Goal: Transaction & Acquisition: Purchase product/service

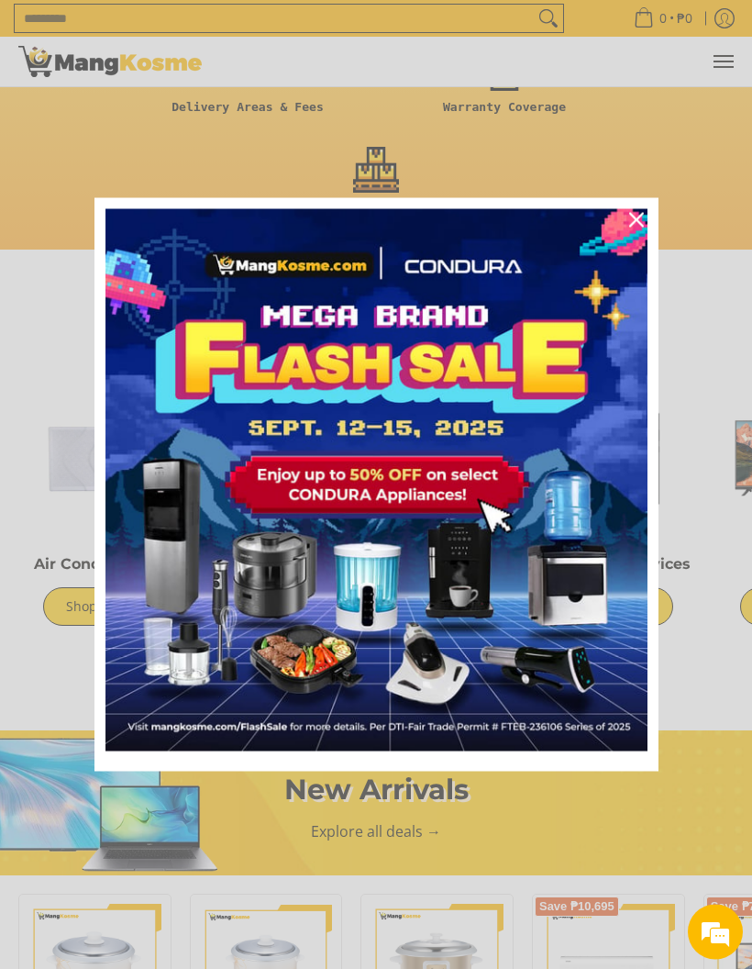
scroll to position [752, 0]
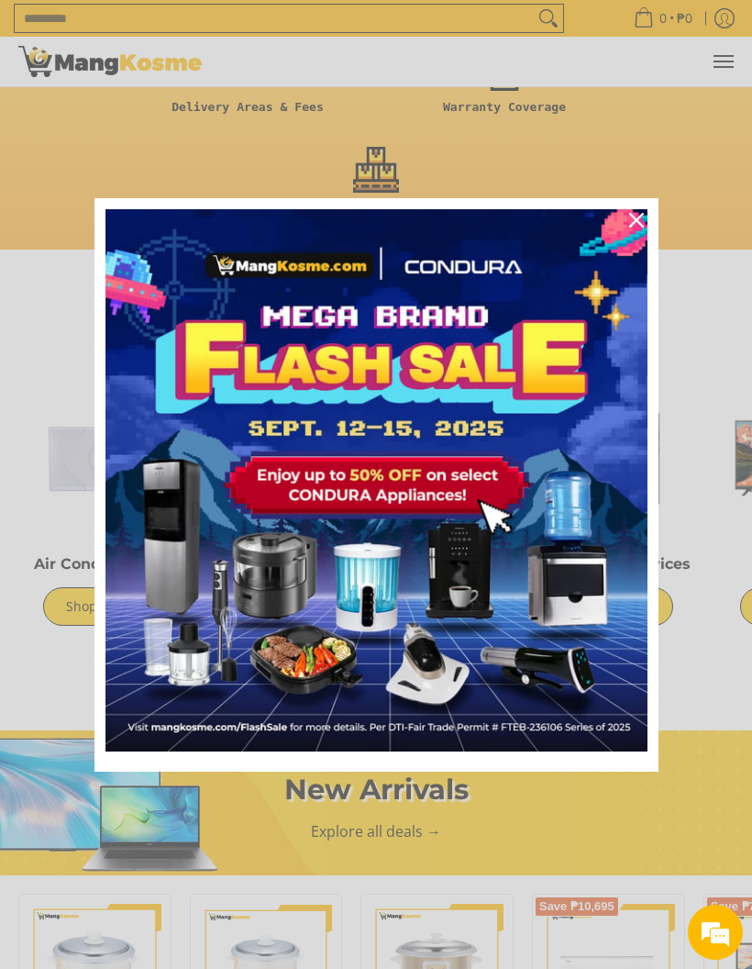
click at [640, 228] on icon "close icon" at bounding box center [636, 220] width 15 height 15
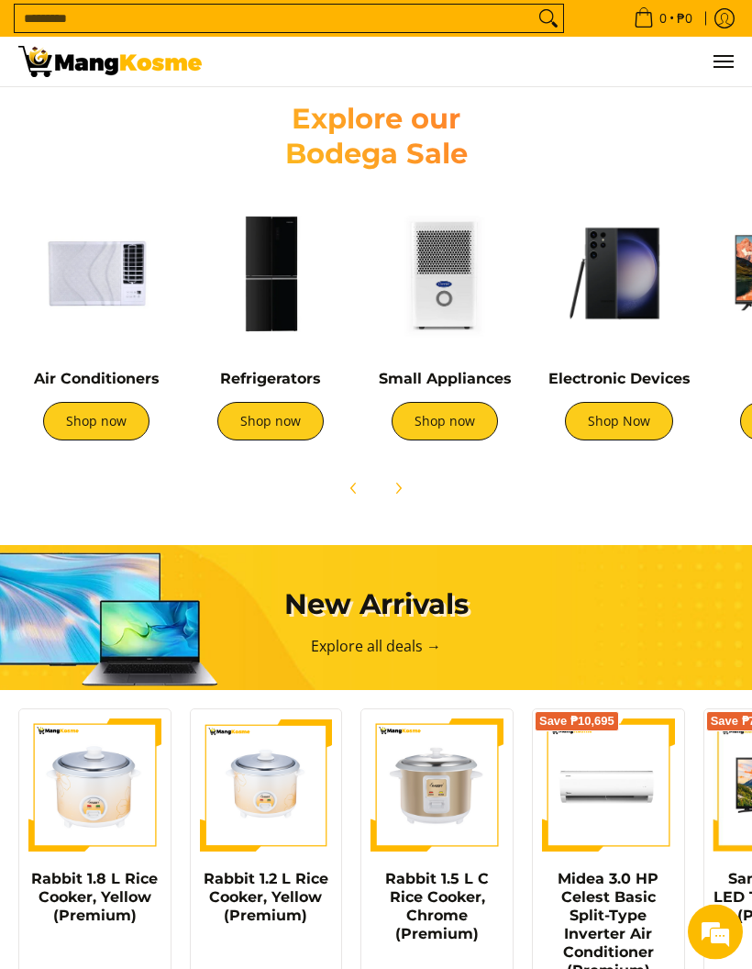
scroll to position [0, 1431]
click at [85, 412] on link "Shop now" at bounding box center [96, 421] width 106 height 39
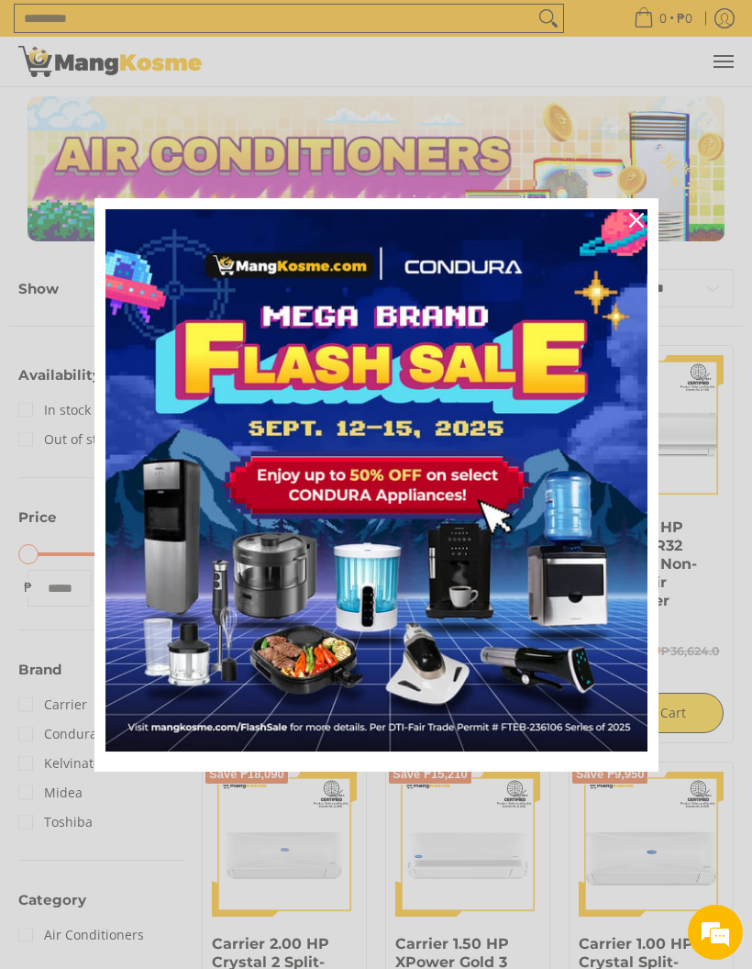
click at [637, 214] on icon "close icon" at bounding box center [636, 220] width 15 height 15
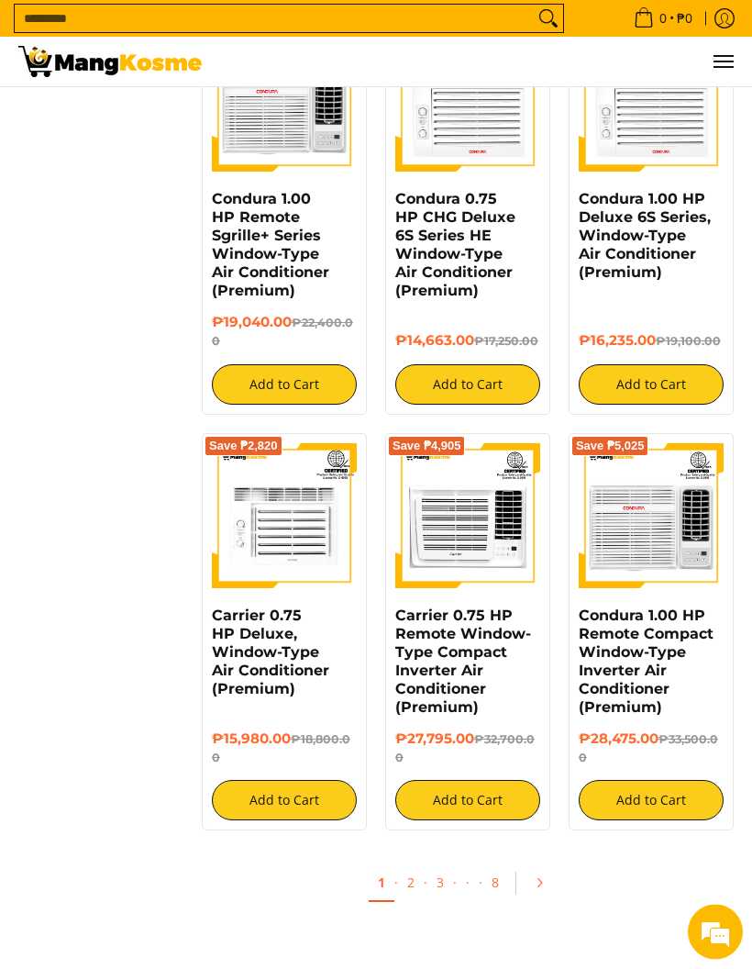
scroll to position [2753, 0]
click at [540, 884] on icon "Pagination" at bounding box center [540, 883] width 4 height 8
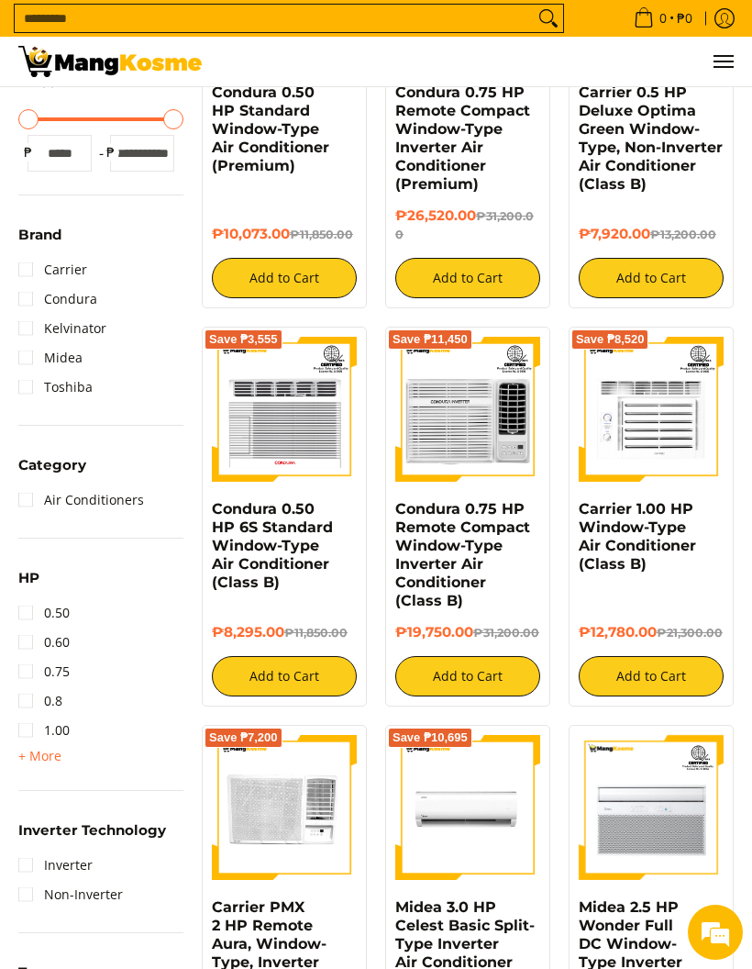
scroll to position [405, 0]
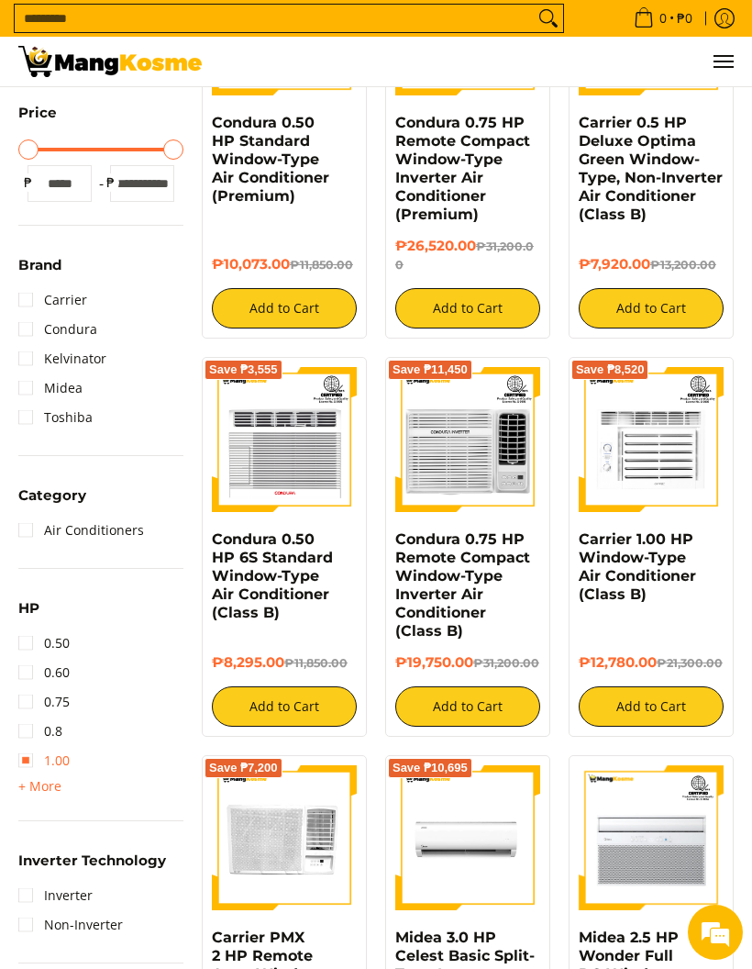
click at [28, 757] on link "1.00" at bounding box center [43, 760] width 51 height 29
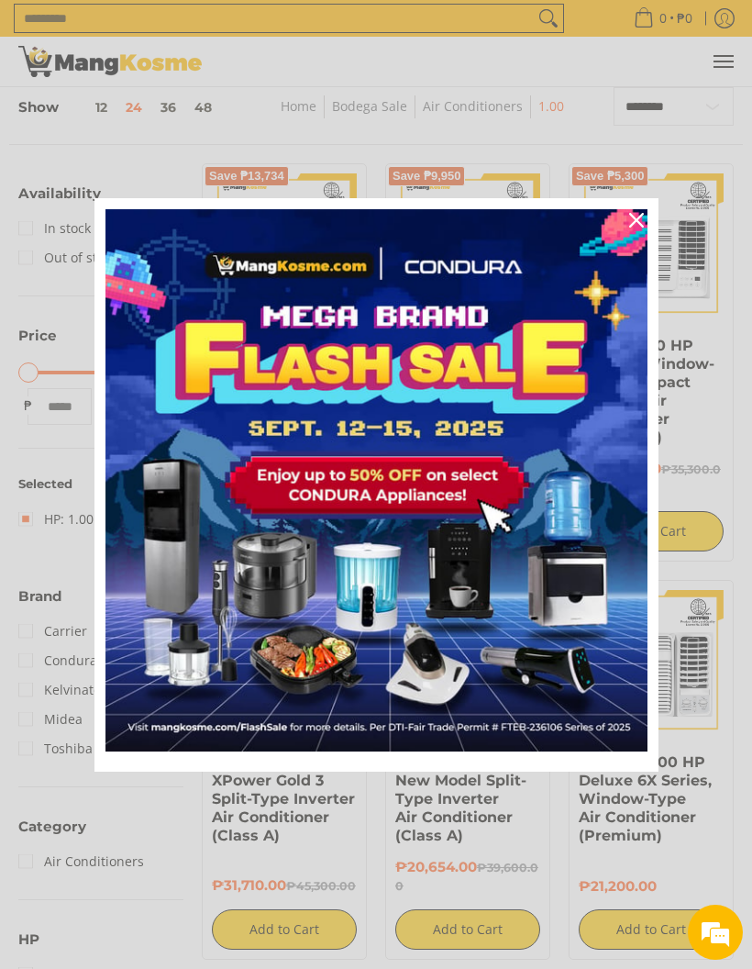
click at [625, 218] on div "Close" at bounding box center [636, 220] width 29 height 29
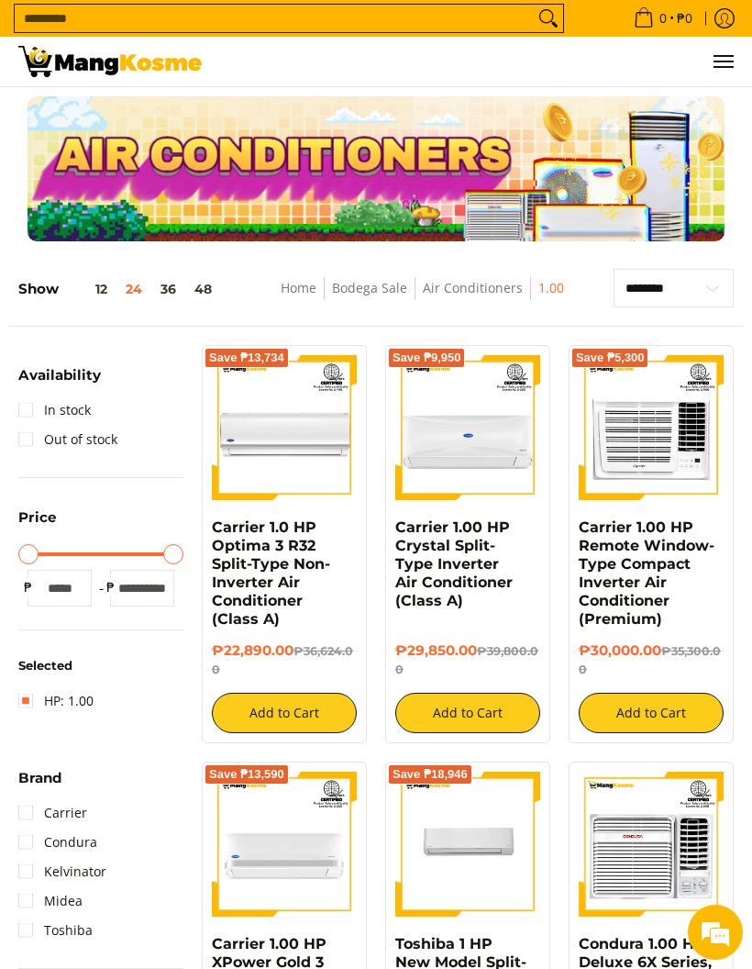
click at [300, 291] on link "Home" at bounding box center [299, 287] width 36 height 17
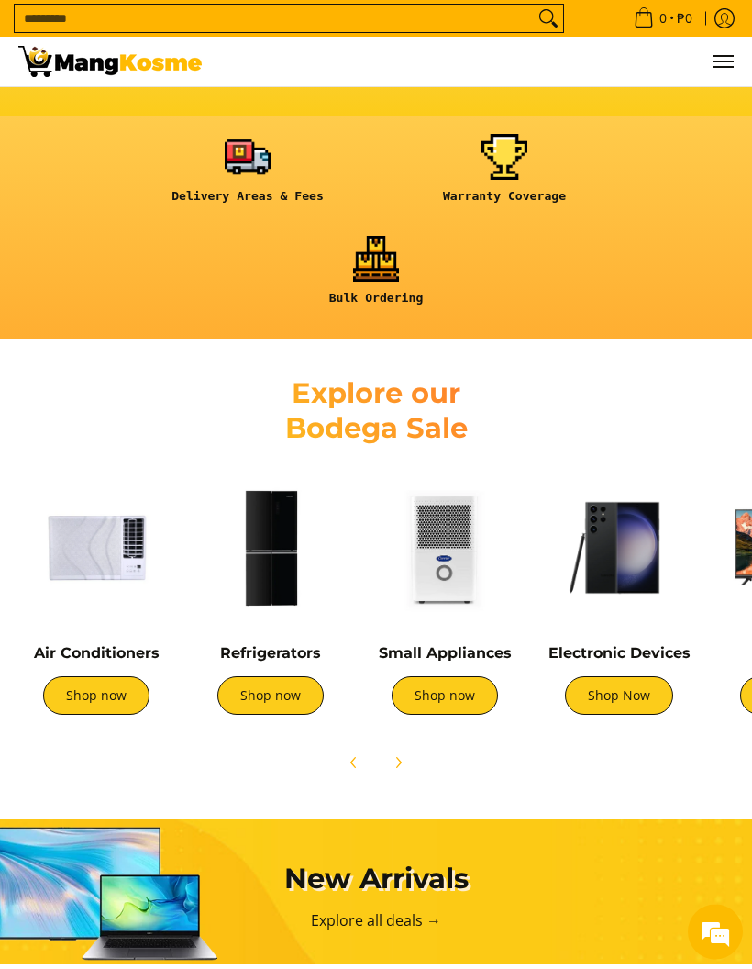
scroll to position [669, 0]
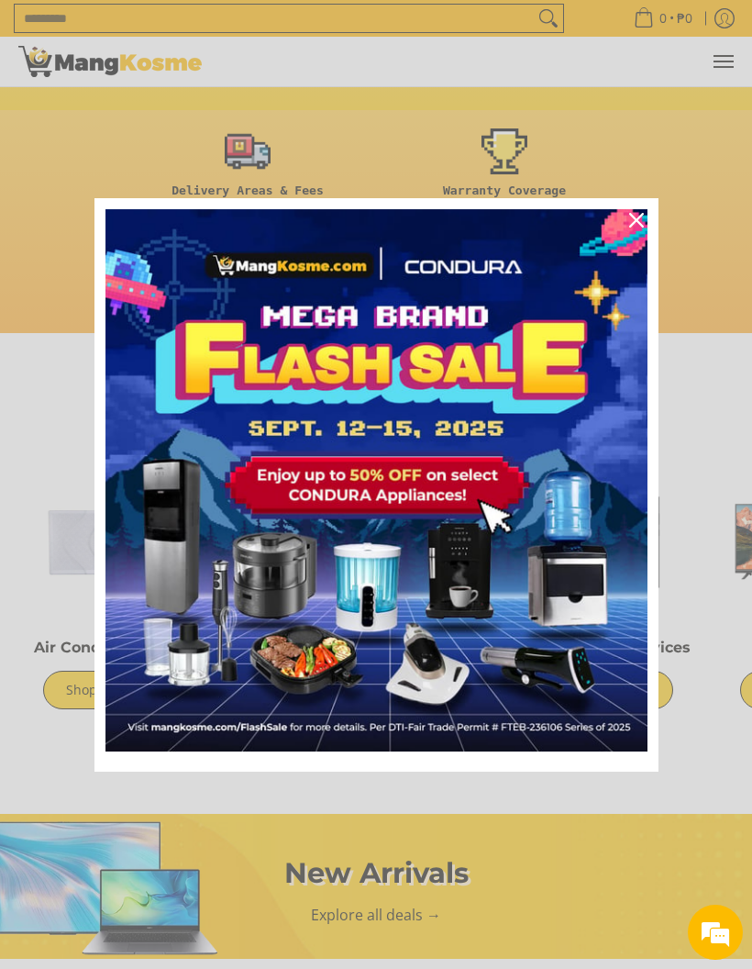
click at [265, 696] on img "Marketing offer form" at bounding box center [377, 480] width 542 height 542
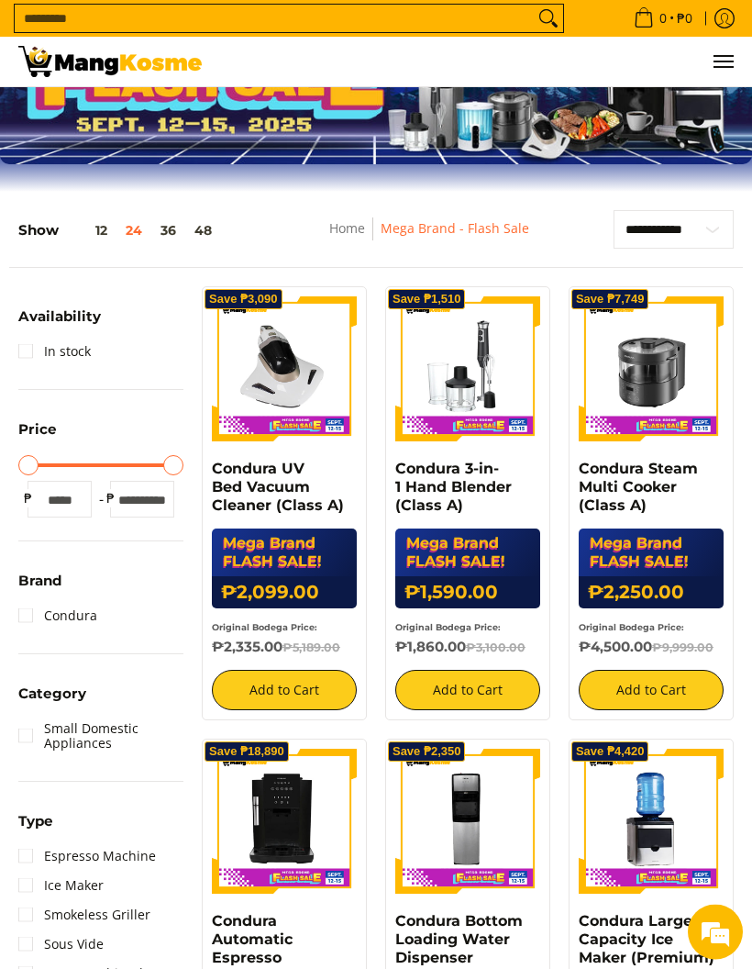
scroll to position [116, 0]
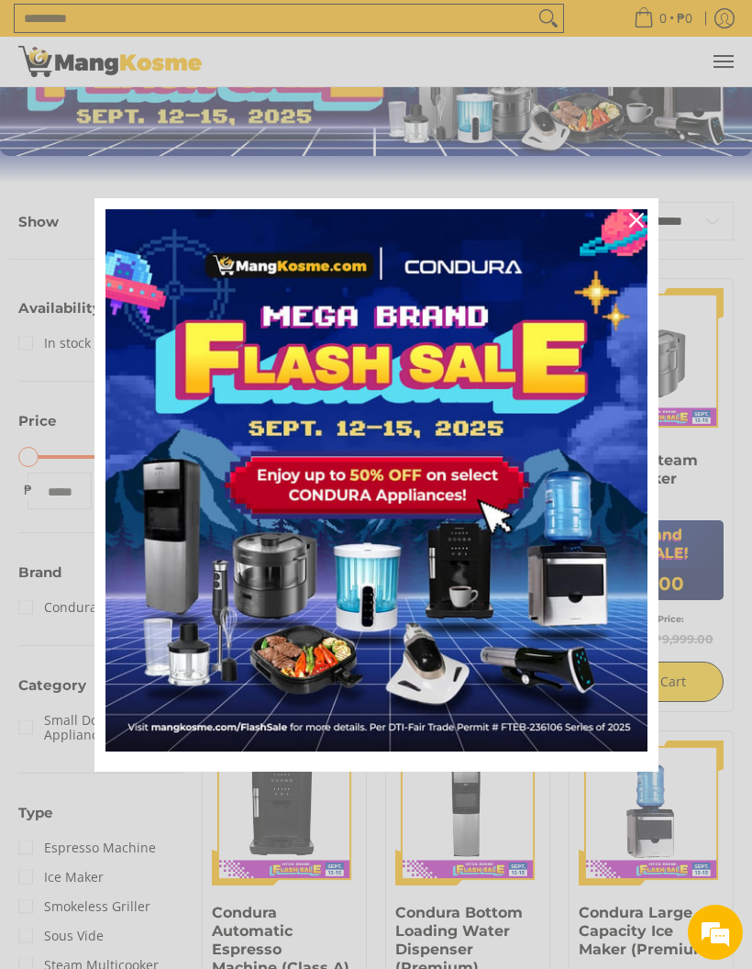
click at [630, 228] on icon "close icon" at bounding box center [636, 220] width 15 height 15
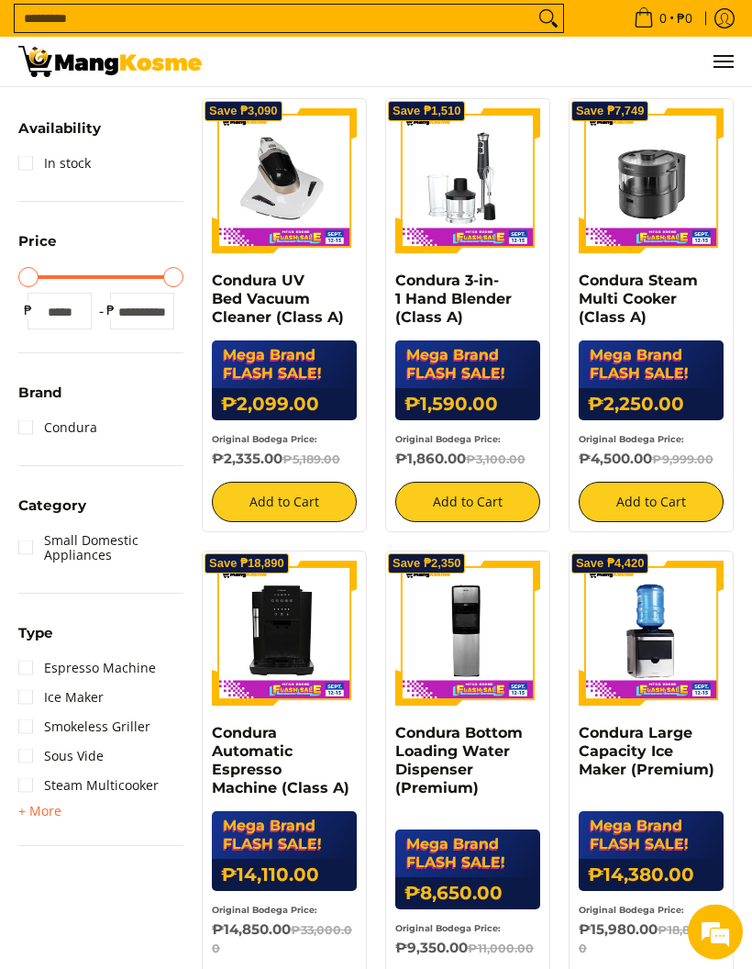
scroll to position [298, 0]
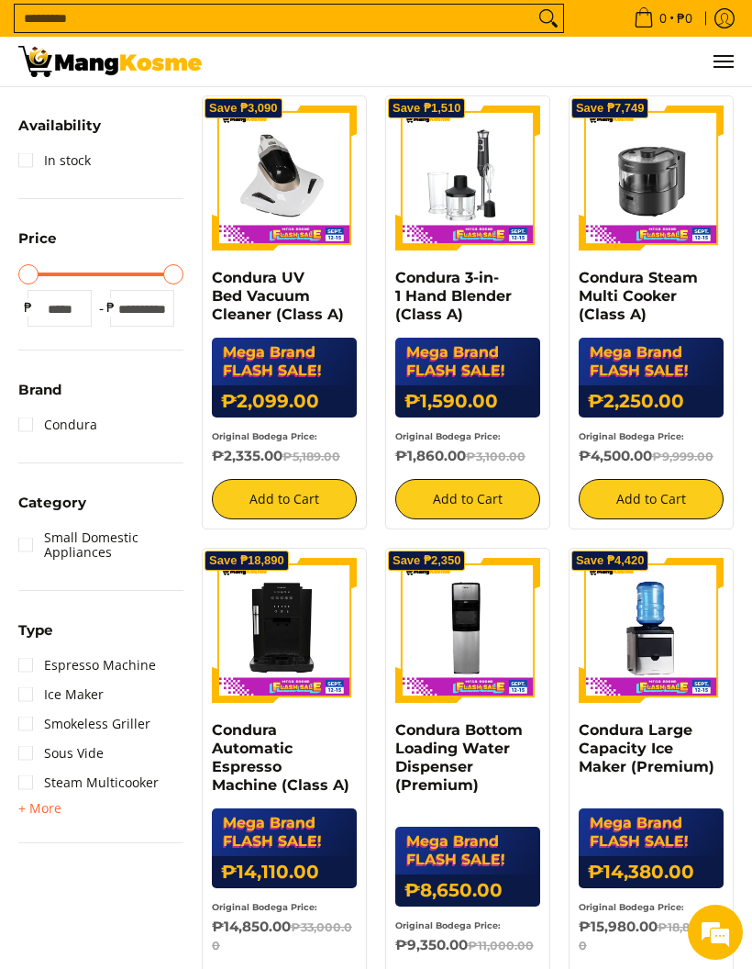
click at [26, 800] on span "+ More - Less" at bounding box center [39, 808] width 43 height 22
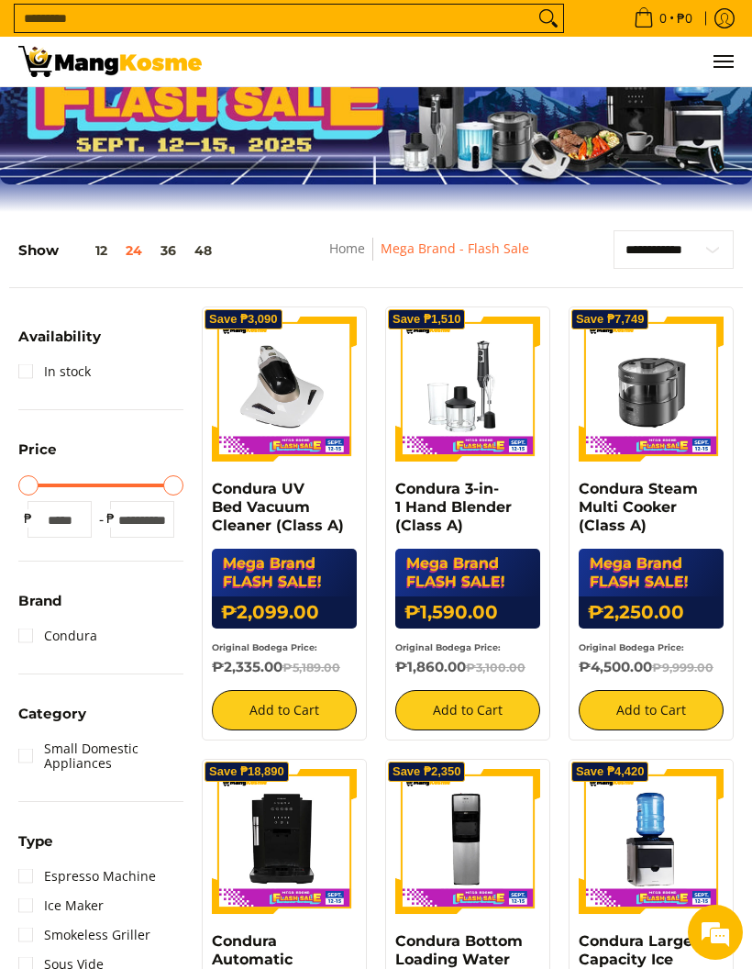
scroll to position [0, 0]
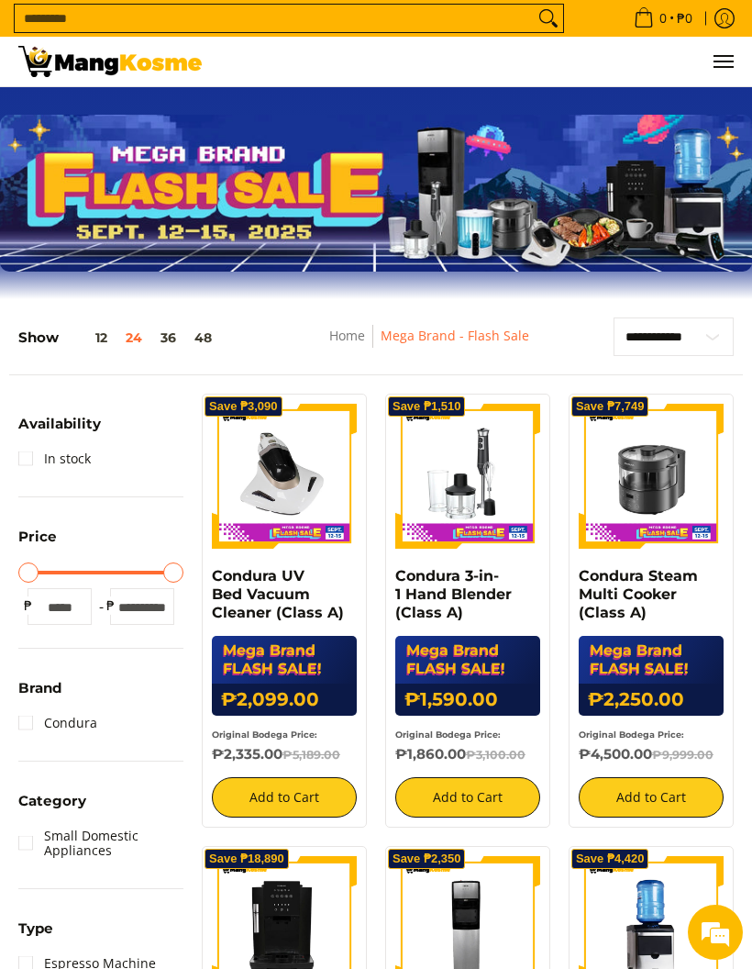
click at [348, 334] on link "Home" at bounding box center [347, 335] width 36 height 17
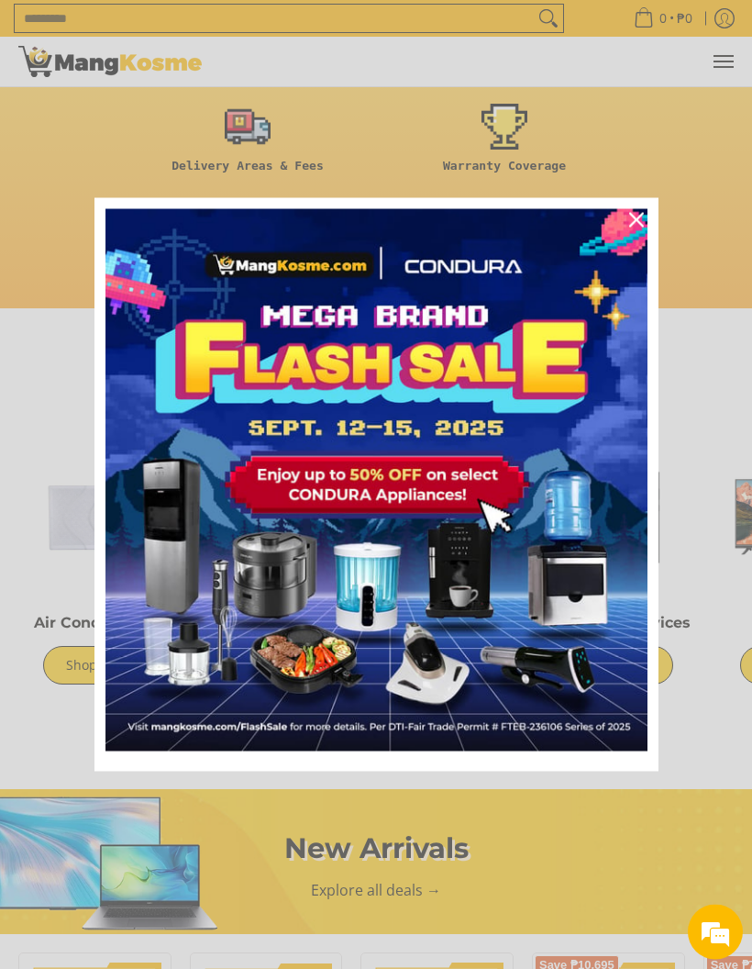
scroll to position [817, 0]
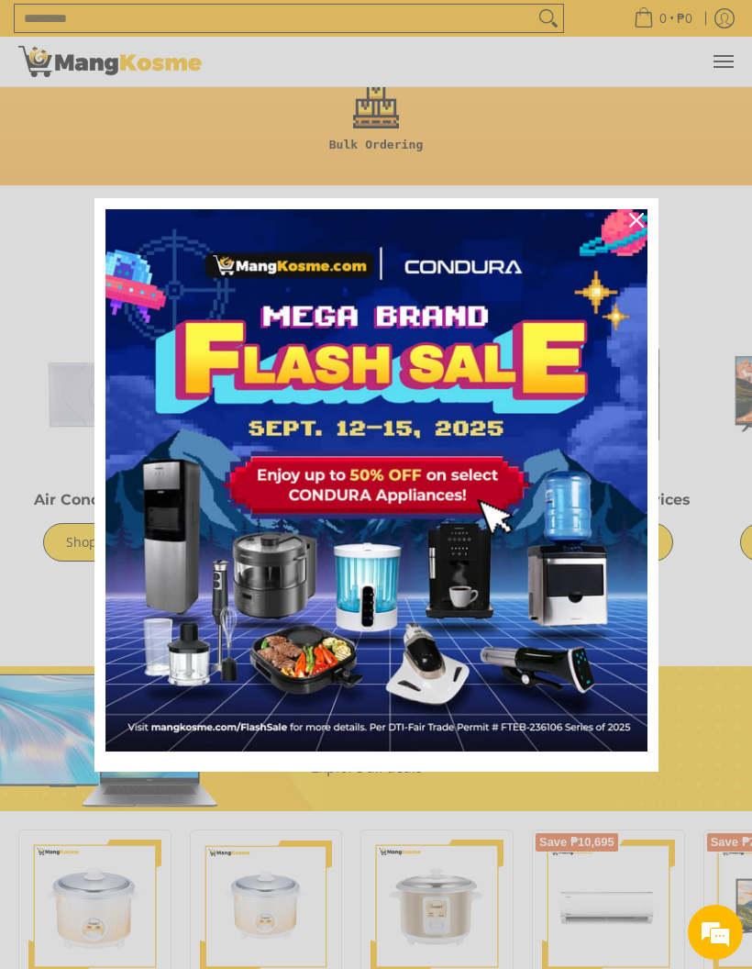
click at [632, 228] on icon "close icon" at bounding box center [636, 220] width 15 height 15
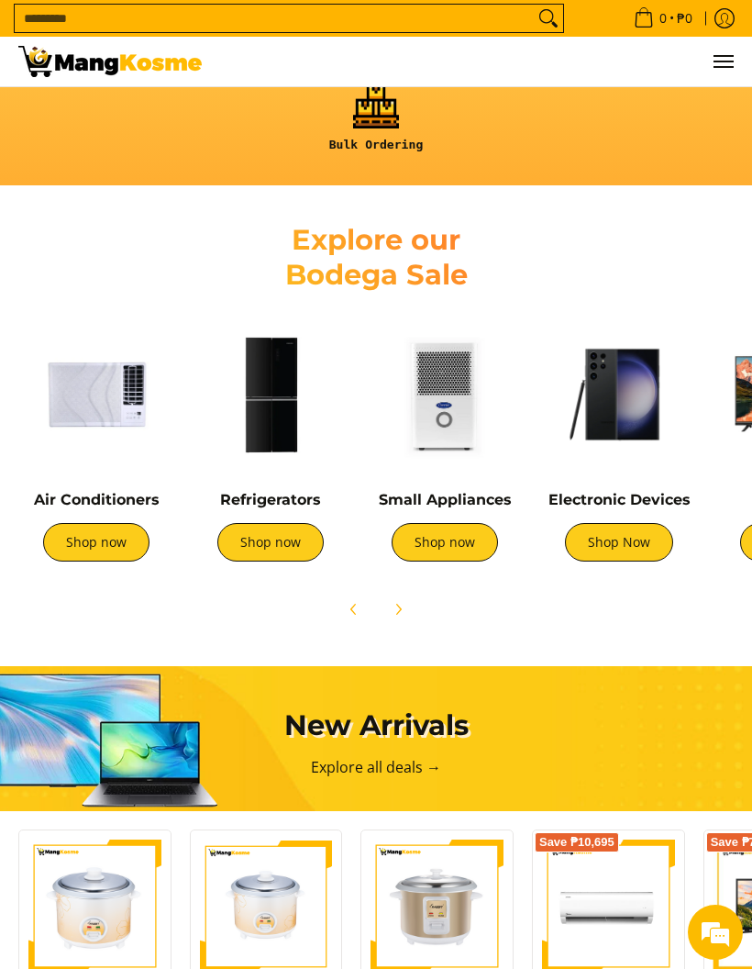
scroll to position [0, 716]
click at [276, 538] on link "Shop now" at bounding box center [270, 542] width 106 height 39
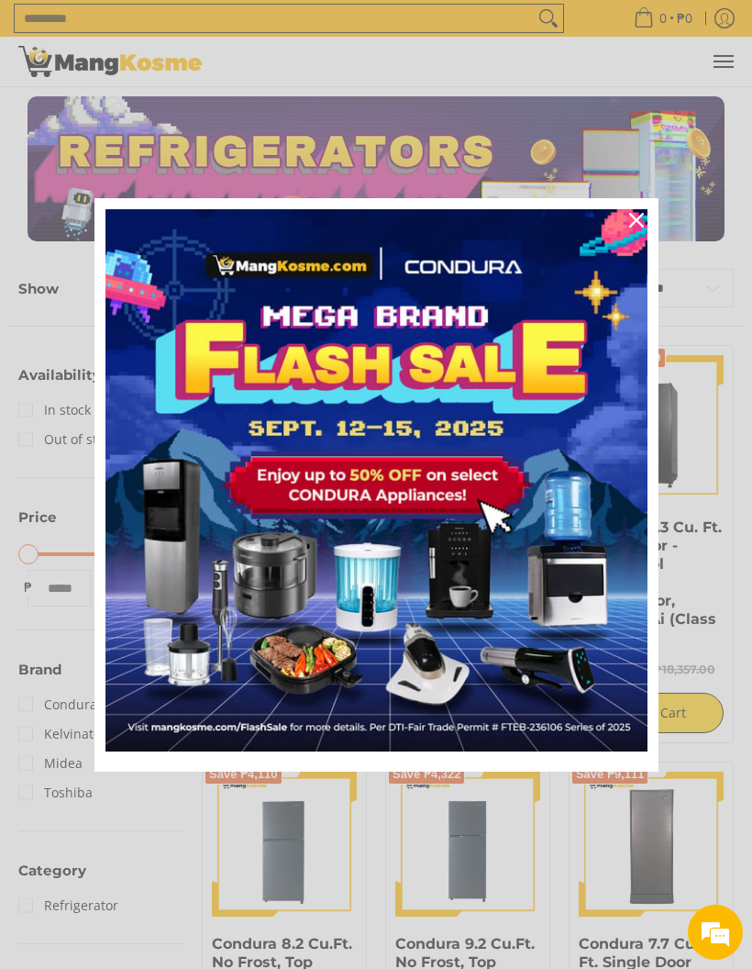
scroll to position [2, 0]
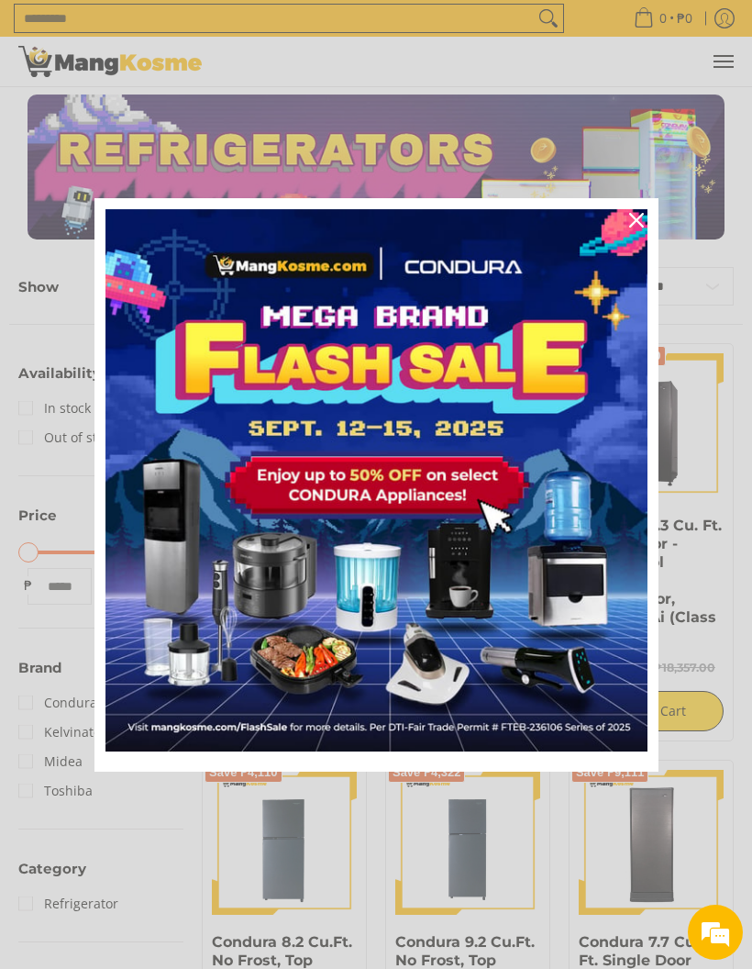
click at [631, 214] on icon "close icon" at bounding box center [636, 220] width 15 height 15
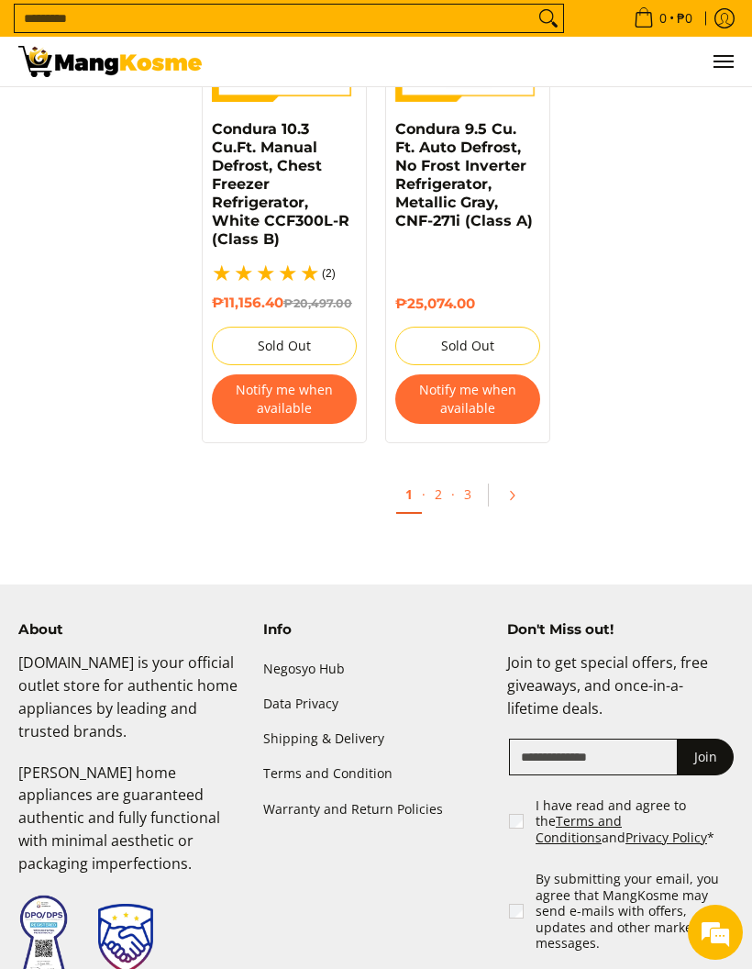
scroll to position [3764, 0]
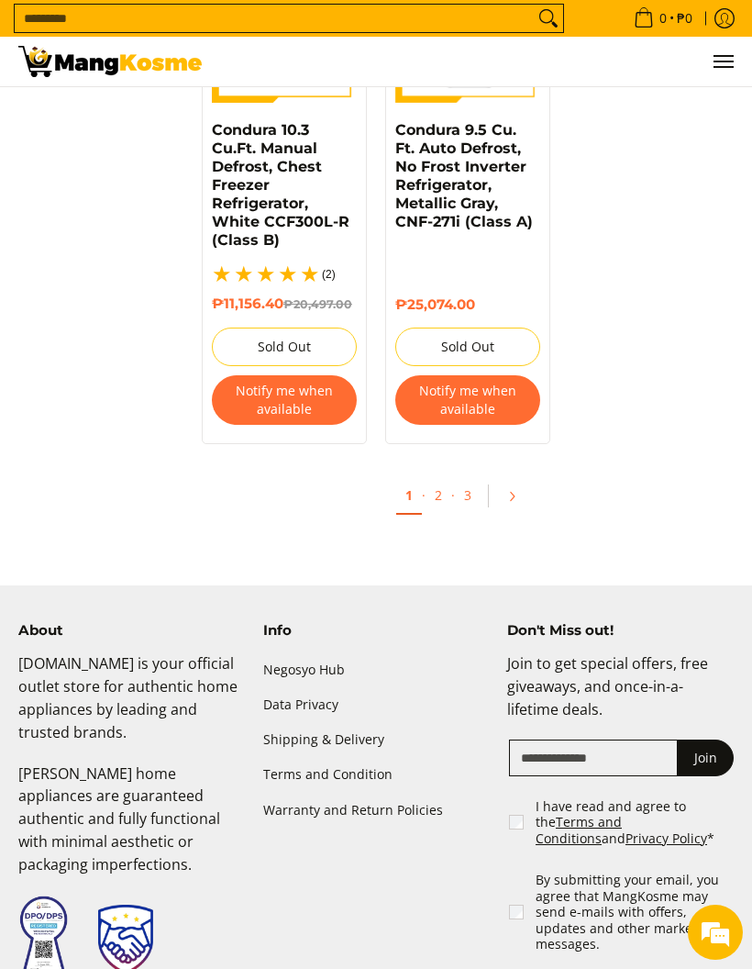
click at [435, 484] on link "2" at bounding box center [439, 495] width 26 height 36
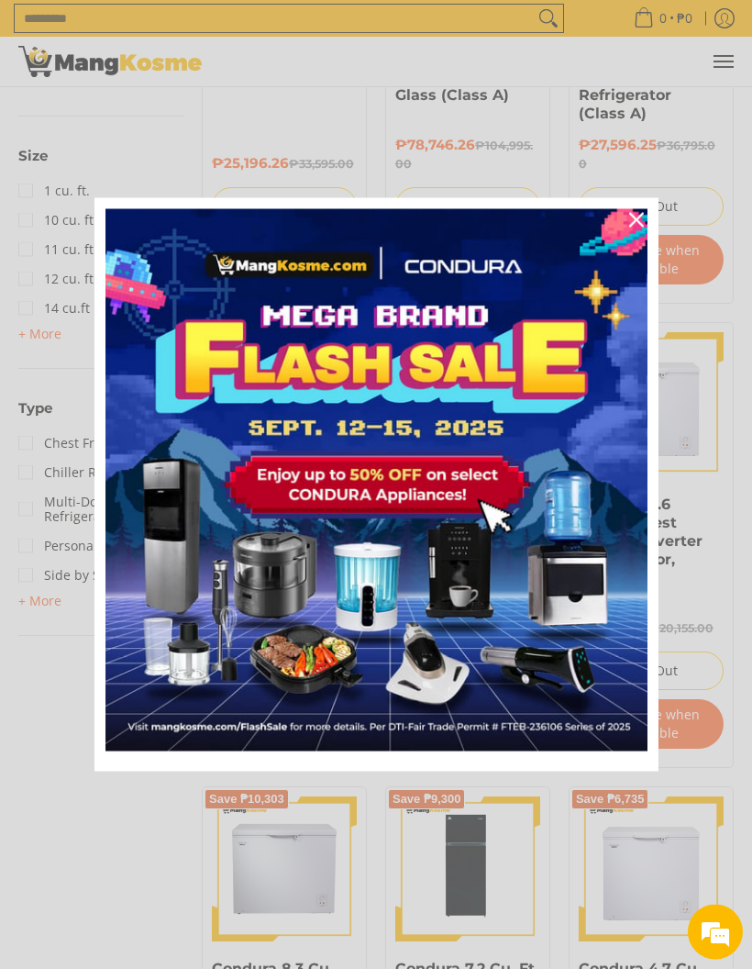
scroll to position [970, 0]
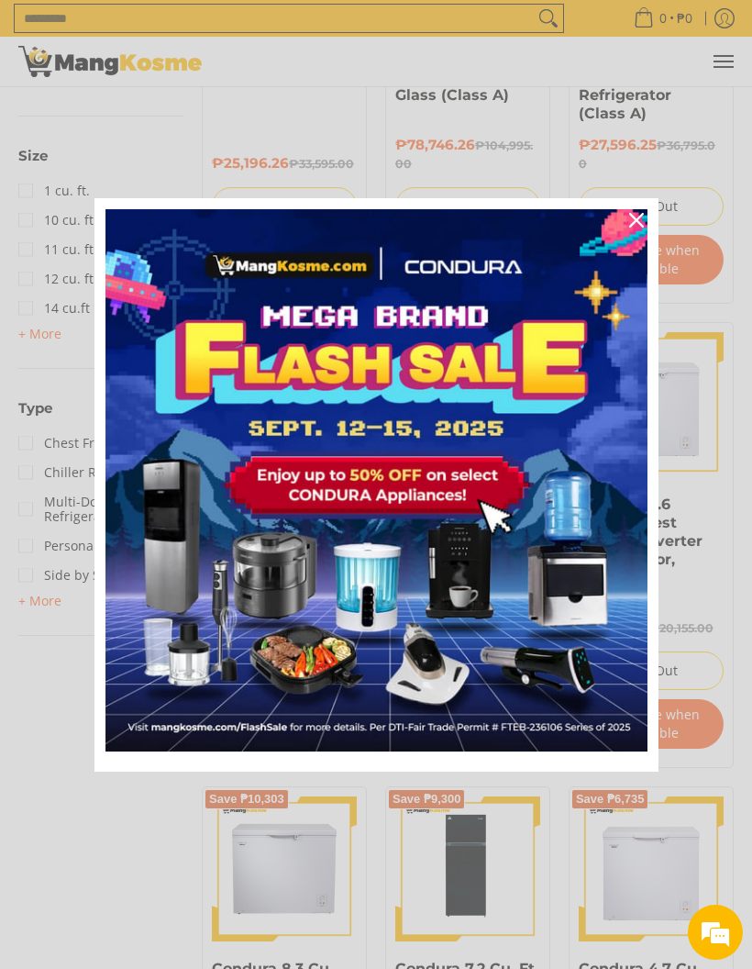
click at [637, 228] on icon "close icon" at bounding box center [636, 220] width 15 height 15
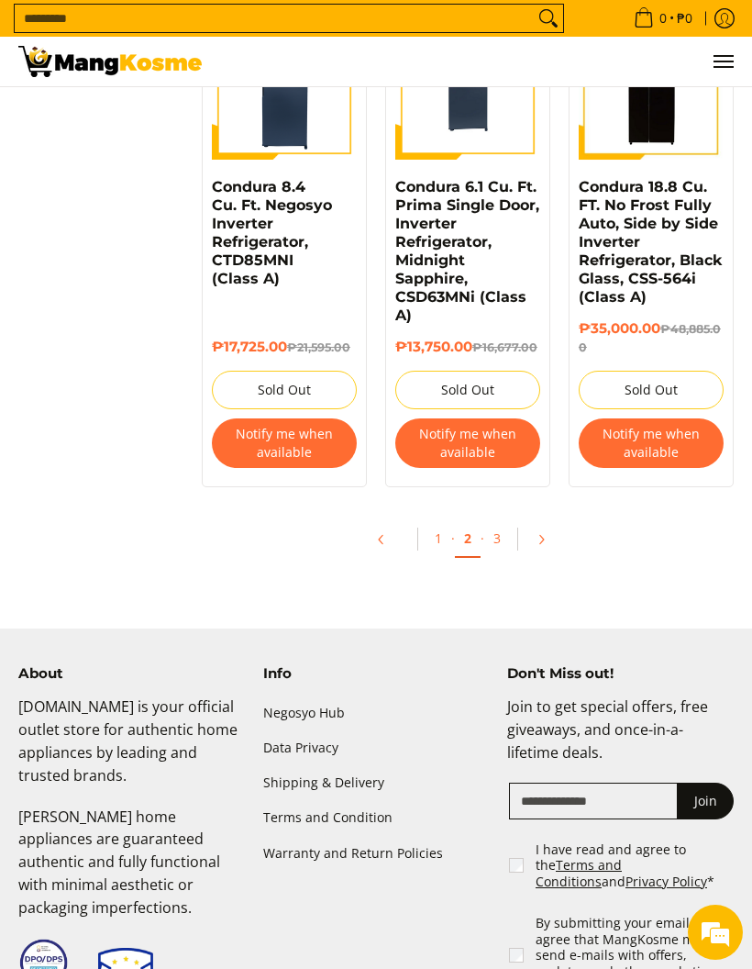
scroll to position [3786, 0]
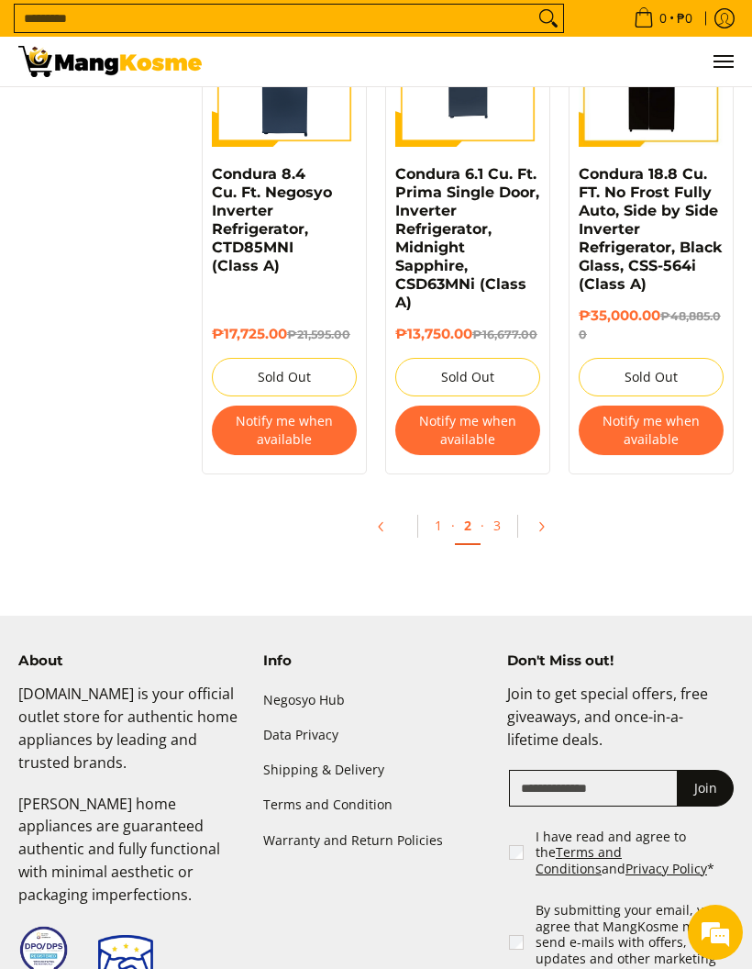
click at [501, 527] on link "3" at bounding box center [497, 525] width 26 height 36
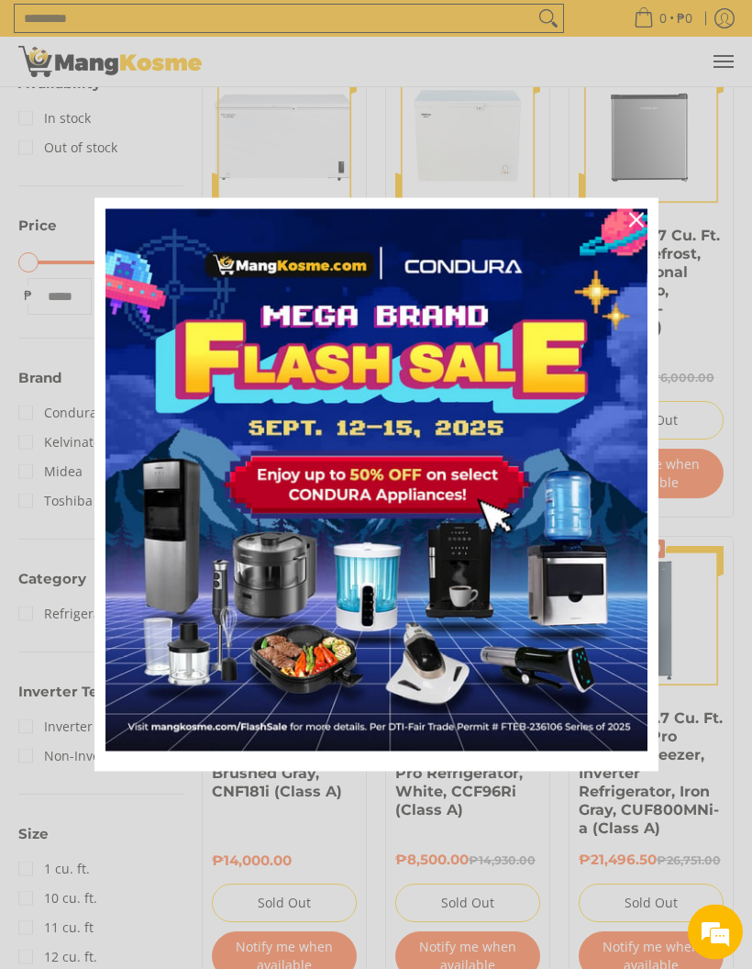
scroll to position [292, 0]
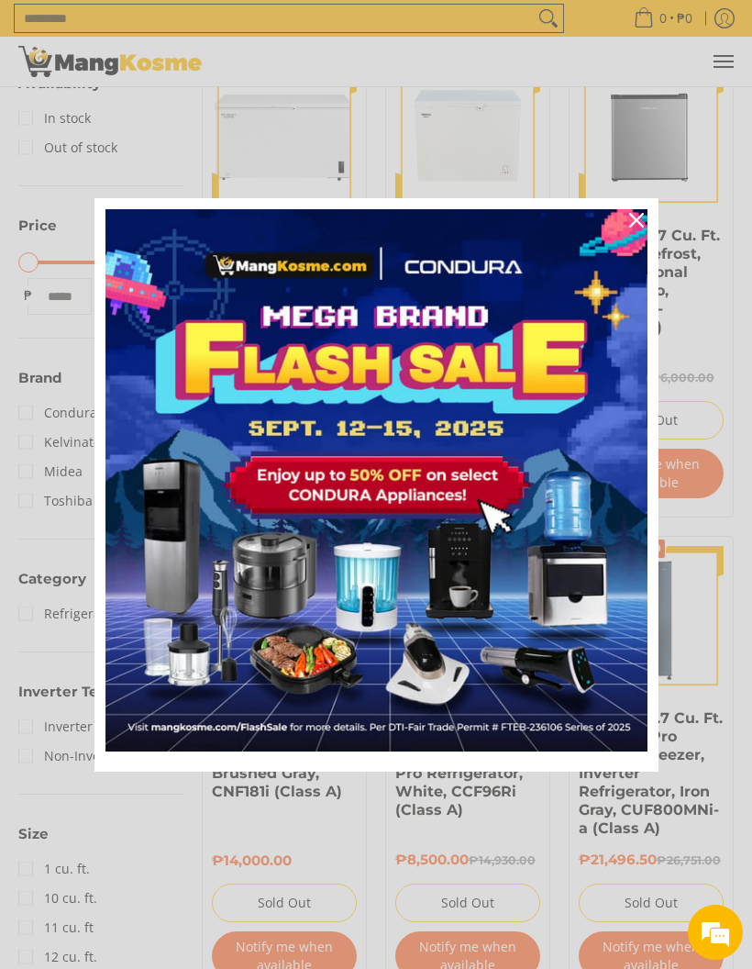
click at [628, 235] on div "Close" at bounding box center [636, 220] width 29 height 29
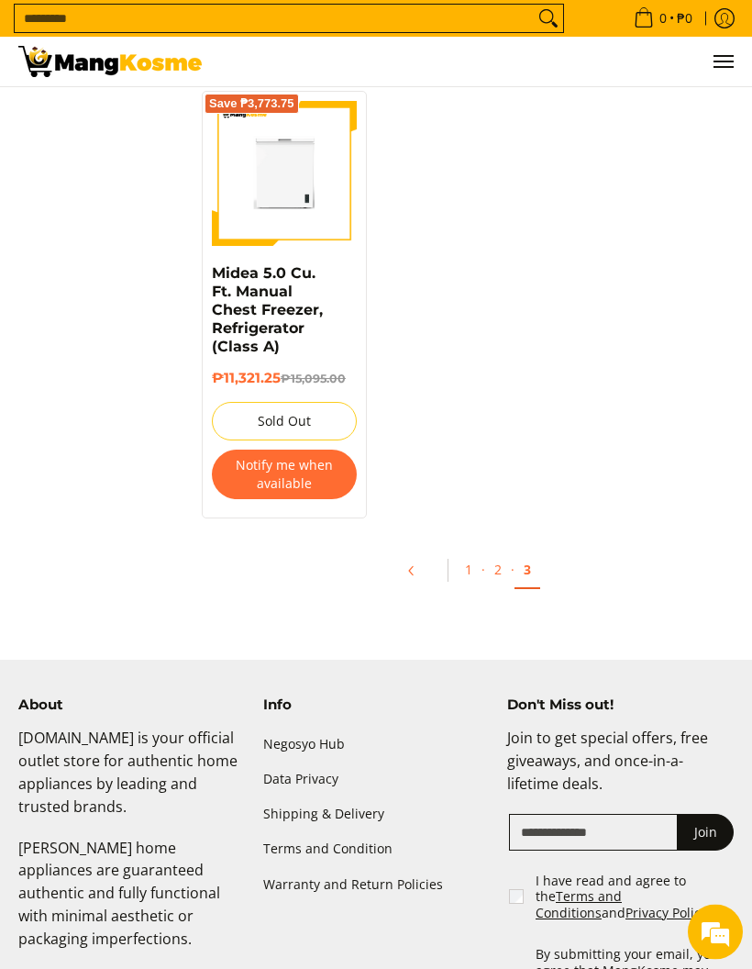
scroll to position [1720, 0]
